Goal: Check status: Check status

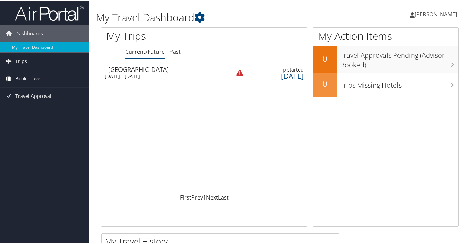
click at [31, 77] on span "Book Travel" at bounding box center [28, 77] width 26 height 17
click at [22, 61] on span "Trips" at bounding box center [21, 60] width 12 height 17
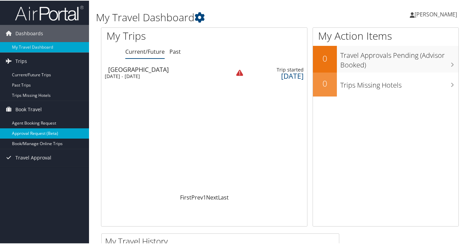
click at [31, 132] on link "Approval Request (Beta)" at bounding box center [44, 133] width 89 height 10
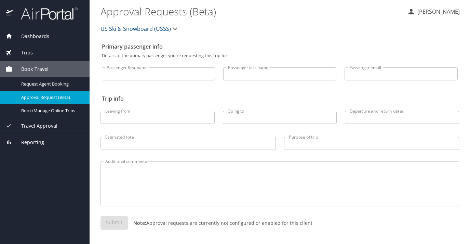
click at [34, 67] on span "Book Travel" at bounding box center [31, 69] width 36 height 8
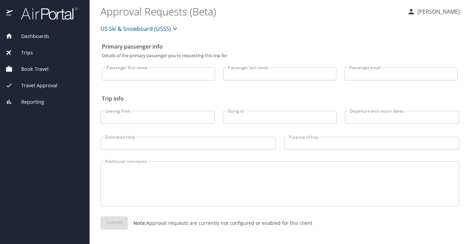
click at [25, 50] on span "Trips" at bounding box center [23, 53] width 20 height 8
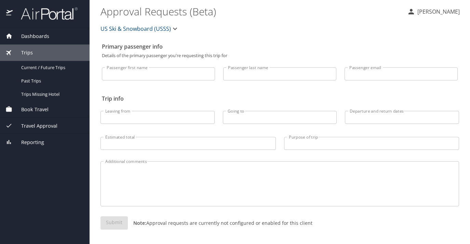
click at [25, 51] on span "Trips" at bounding box center [23, 53] width 20 height 8
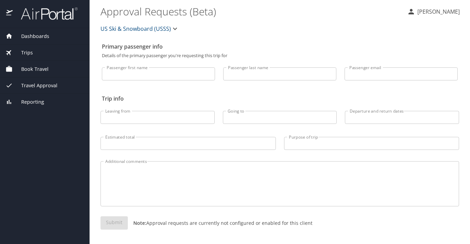
click at [129, 29] on span "US Ski & Snowboard (USSS)" at bounding box center [136, 29] width 70 height 10
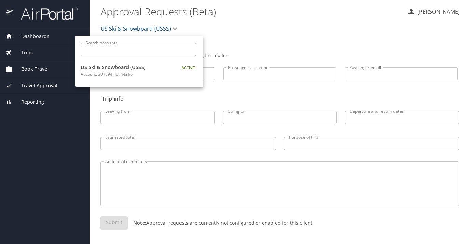
click at [129, 29] on div at bounding box center [235, 122] width 470 height 244
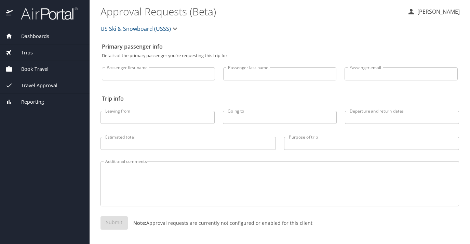
click at [29, 36] on span "Dashboards" at bounding box center [31, 36] width 37 height 8
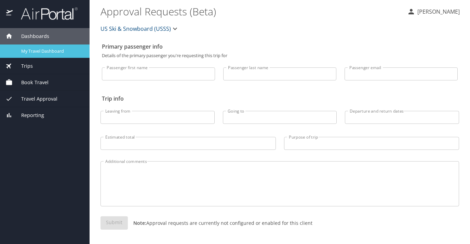
click at [40, 48] on div "My Travel Dashboard" at bounding box center [44, 51] width 79 height 8
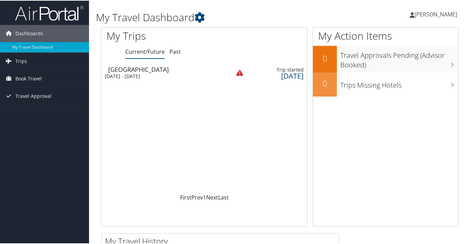
click at [239, 71] on img at bounding box center [239, 72] width 7 height 7
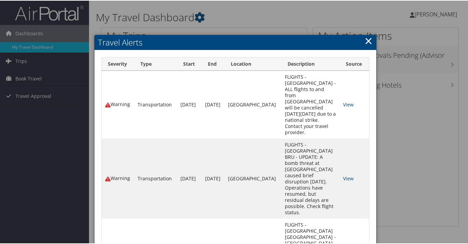
click at [198, 65] on th "Start" at bounding box center [189, 63] width 25 height 13
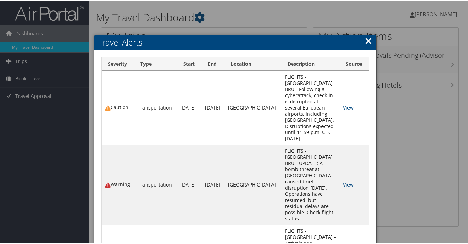
click at [202, 78] on td "Sep 26th" at bounding box center [189, 107] width 25 height 74
click at [120, 64] on th "Severity" at bounding box center [118, 63] width 32 height 13
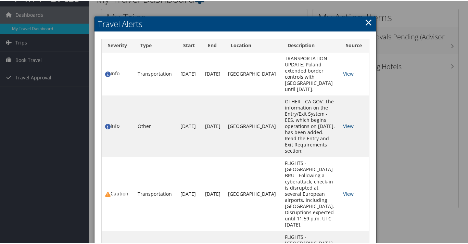
scroll to position [19, 0]
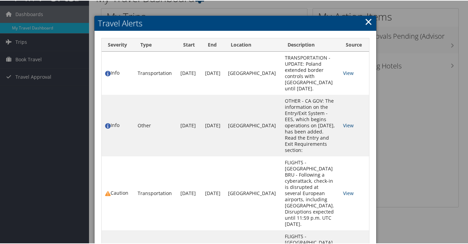
click at [367, 21] on link "×" at bounding box center [368, 21] width 8 height 14
